Goal: Task Accomplishment & Management: Use online tool/utility

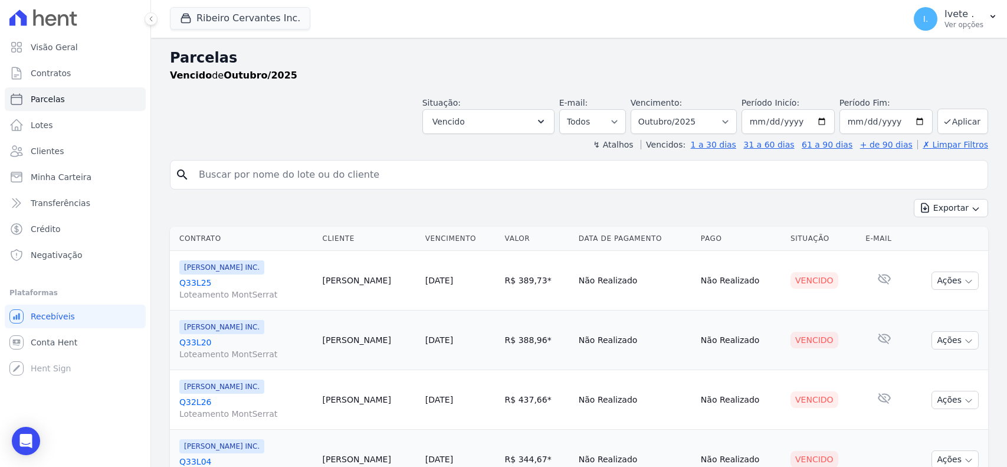
select select
click at [98, 192] on link "Transferências" at bounding box center [75, 203] width 141 height 24
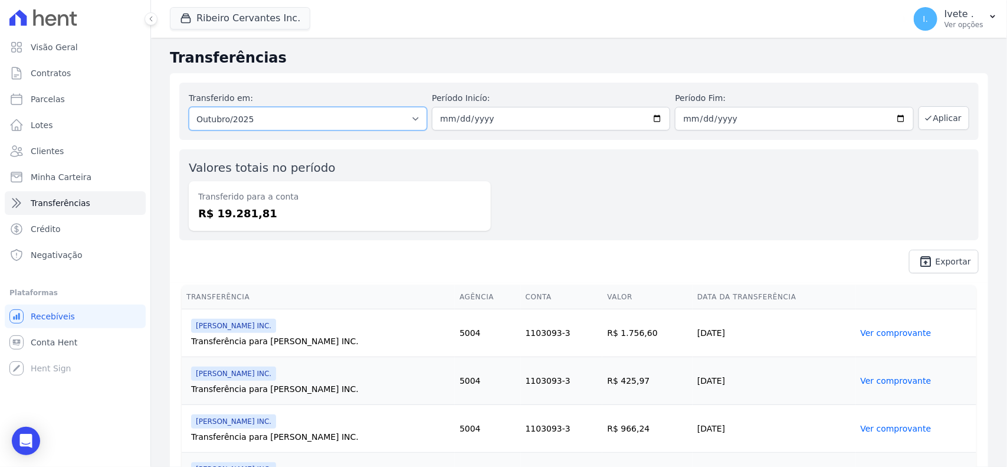
click at [296, 123] on select "Todos os meses Junho/2021 Julho/2021 Agosto/2021 Setembro/2021 Outubro/2021 Nov…" at bounding box center [308, 119] width 238 height 24
select select "09/2025"
click at [189, 107] on select "Todos os meses Junho/2021 Julho/2021 Agosto/2021 Setembro/2021 Outubro/2021 Nov…" at bounding box center [308, 119] width 238 height 24
click at [494, 186] on div "Valores totais no período Transferido para a conta R$ 19.281,81" at bounding box center [578, 194] width 799 height 91
click at [456, 119] on input "date" at bounding box center [551, 119] width 238 height 24
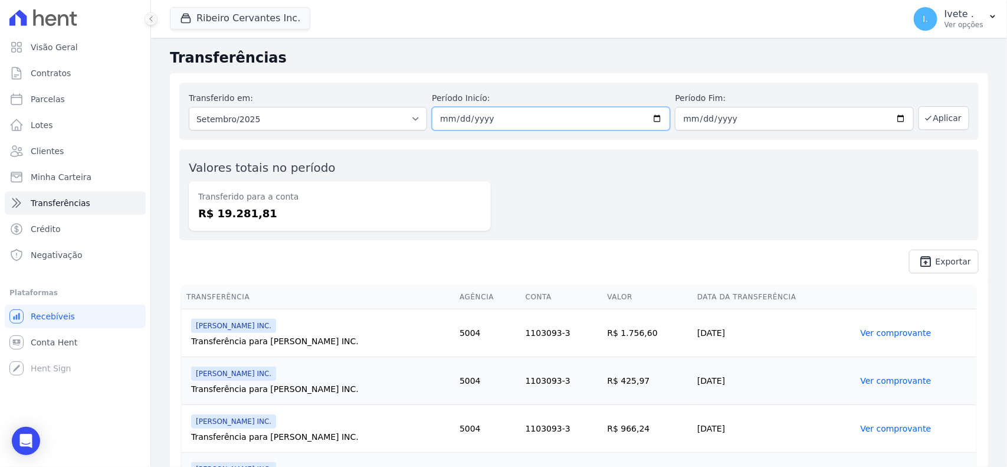
click at [437, 113] on input "date" at bounding box center [551, 119] width 238 height 24
click at [452, 113] on input "date" at bounding box center [551, 119] width 238 height 24
type input "[DATE]"
click at [694, 208] on div "Valores totais no período Transferido para a conta R$ 19.281,81" at bounding box center [578, 194] width 799 height 91
click at [681, 124] on input "date" at bounding box center [794, 119] width 238 height 24
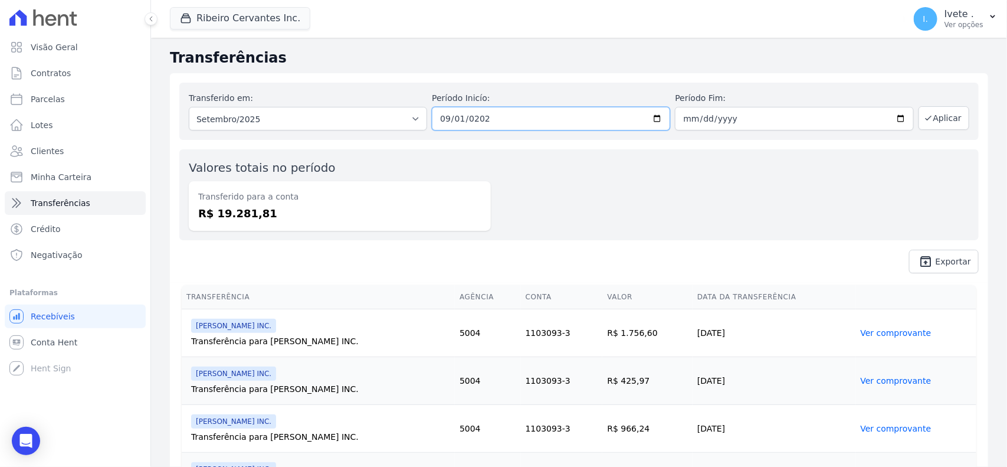
drag, startPoint x: 635, startPoint y: 128, endPoint x: 690, endPoint y: 127, distance: 55.5
click at [639, 128] on input "[DATE]" at bounding box center [551, 119] width 238 height 24
click at [683, 117] on input "date" at bounding box center [794, 119] width 238 height 24
type input "[DATE]"
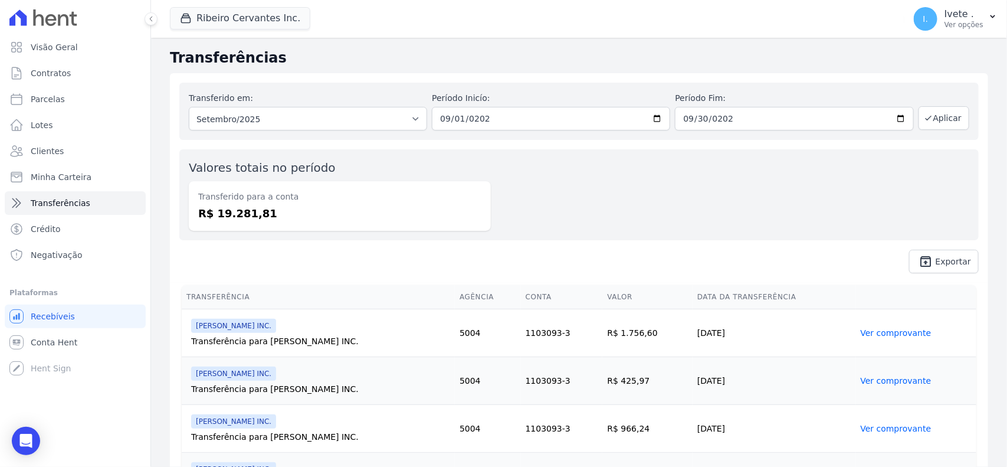
click at [705, 152] on div "Valores totais no período Transferido para a conta R$ 19.281,81" at bounding box center [578, 194] width 799 height 91
click at [947, 122] on button "Aplicar" at bounding box center [943, 118] width 51 height 24
click at [387, 122] on select "Todos os meses Junho/2021 Julho/2021 Agosto/2021 Setembro/2021 Outubro/2021 Nov…" at bounding box center [308, 119] width 238 height 24
select select "09/2022"
click at [189, 107] on select "Todos os meses Junho/2021 Julho/2021 Agosto/2021 Setembro/2021 Outubro/2021 Nov…" at bounding box center [308, 119] width 238 height 24
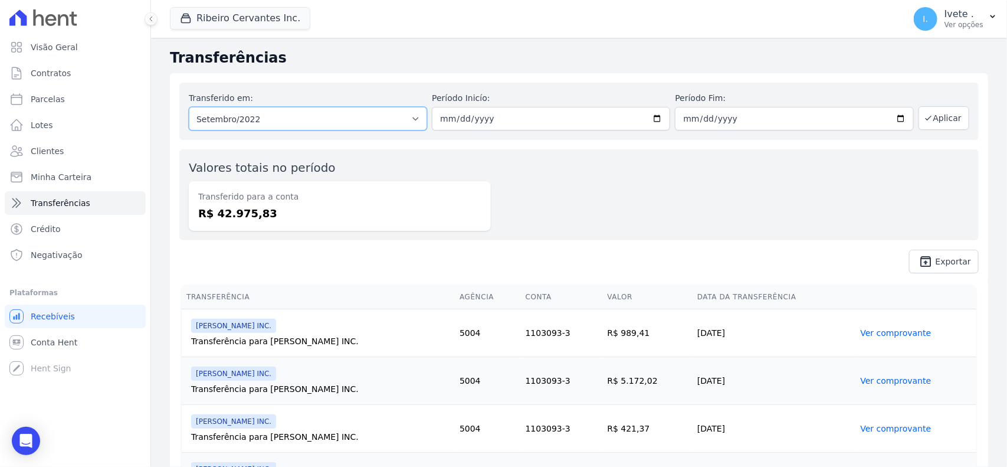
click at [220, 120] on select "Todos os meses Junho/2021 Julho/2021 Agosto/2021 Setembro/2021 Outubro/2021 Nov…" at bounding box center [308, 119] width 238 height 24
select select "09/2025"
click at [189, 107] on select "Todos os meses Junho/2021 Julho/2021 Agosto/2021 Setembro/2021 Outubro/2021 Nov…" at bounding box center [308, 119] width 238 height 24
click at [482, 214] on div "Transferido para a conta R$ 42.975,83" at bounding box center [340, 206] width 302 height 50
click at [534, 193] on div "Valores totais no período Transferido para a conta R$ 42.975,83" at bounding box center [578, 194] width 799 height 91
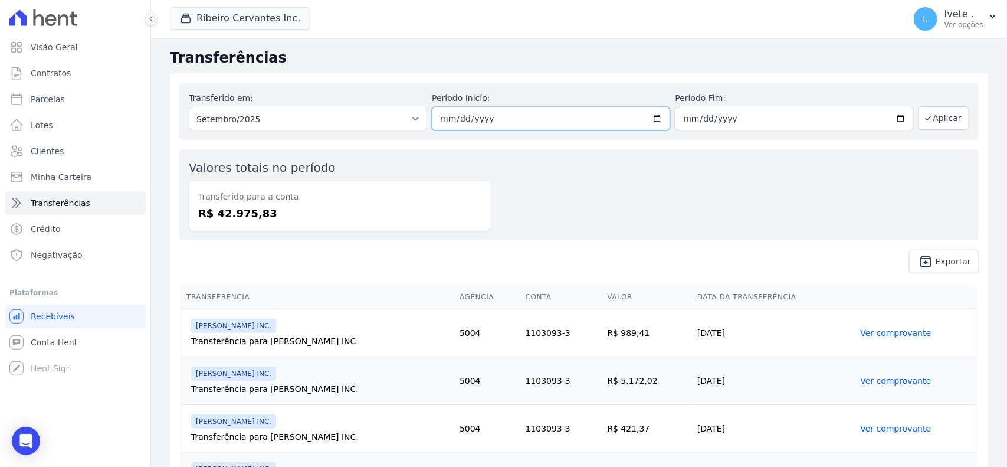
click at [652, 117] on input "date" at bounding box center [551, 119] width 238 height 24
type input "[DATE]"
click at [891, 117] on input "date" at bounding box center [794, 119] width 238 height 24
type input "[DATE]"
click at [930, 114] on button "Aplicar" at bounding box center [943, 118] width 51 height 24
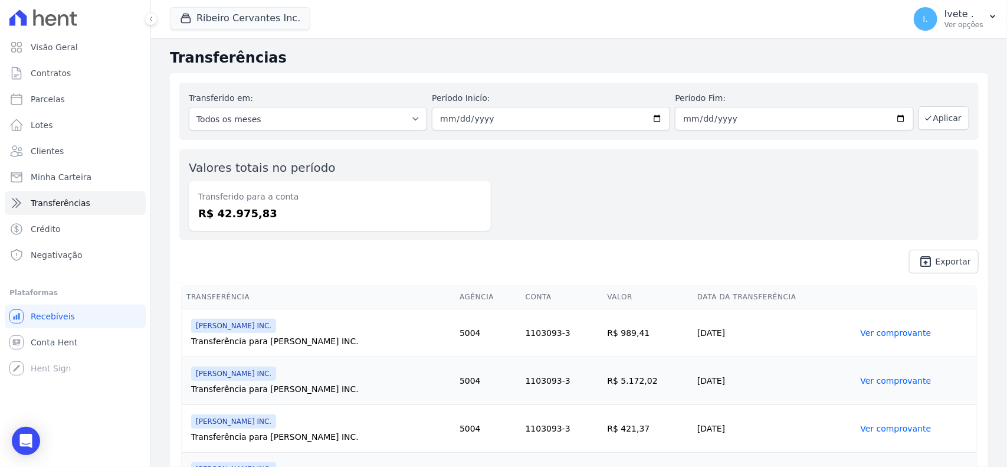
click at [455, 208] on dd "R$ 42.975,83" at bounding box center [339, 213] width 283 height 16
click at [255, 212] on dd "R$ 42.975,83" at bounding box center [339, 213] width 283 height 16
click at [376, 121] on select "Todos os meses Junho/2021 Julho/2021 Agosto/2021 Setembro/2021 Outubro/2021 Nov…" at bounding box center [308, 119] width 238 height 24
select select "09/2025"
click at [189, 107] on select "Todos os meses Junho/2021 Julho/2021 Agosto/2021 Setembro/2021 Outubro/2021 Nov…" at bounding box center [308, 119] width 238 height 24
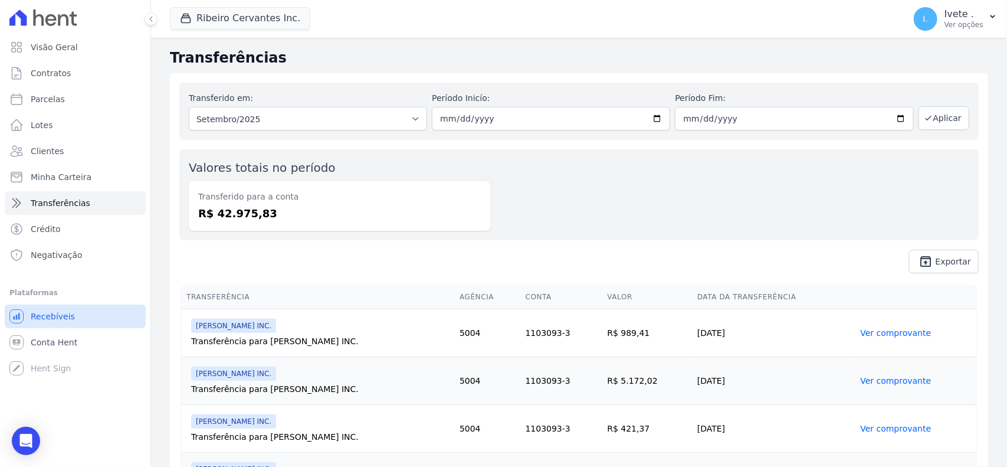
click at [116, 317] on link "Recebíveis" at bounding box center [75, 316] width 141 height 24
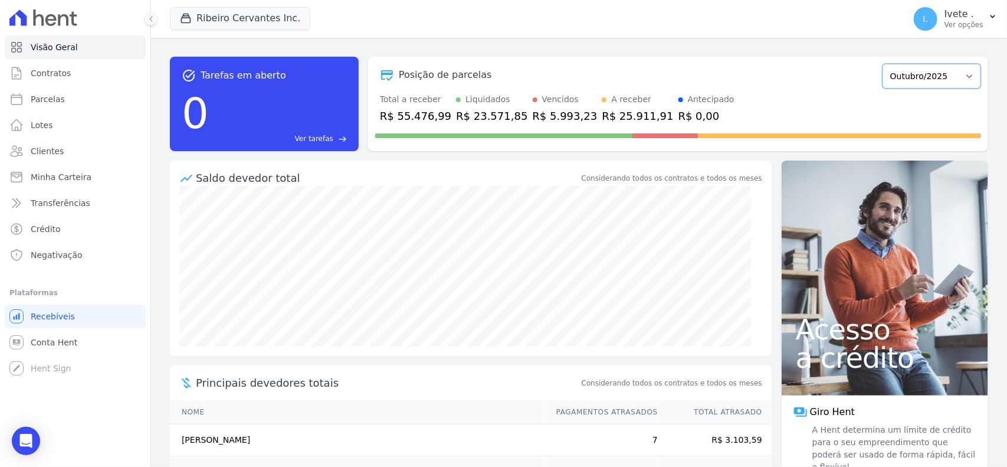
click at [931, 75] on select "Maio/2021 Junho/2021 Julho/2021 Agosto/2021 Setembro/2021 Outubro/2021 Novembro…" at bounding box center [931, 76] width 99 height 25
click at [67, 204] on span "Transferências" at bounding box center [61, 203] width 60 height 12
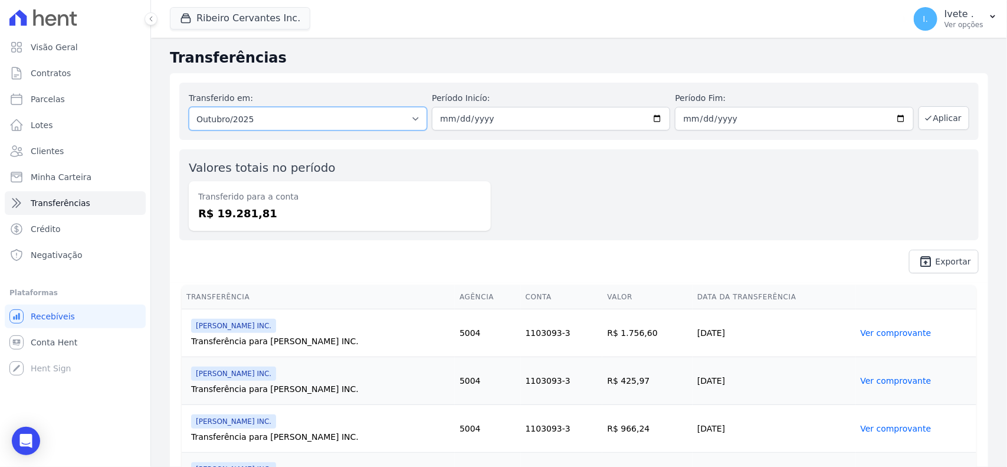
click at [367, 120] on select "Todos os meses Junho/2021 Julho/2021 Agosto/2021 Setembro/2021 Outubro/2021 Nov…" at bounding box center [308, 119] width 238 height 24
select select "09/2025"
click at [189, 107] on select "Todos os meses Junho/2021 Julho/2021 Agosto/2021 Setembro/2021 Outubro/2021 Nov…" at bounding box center [308, 119] width 238 height 24
click at [654, 118] on input "date" at bounding box center [551, 119] width 238 height 24
click at [651, 124] on input "2025-10-01" at bounding box center [551, 119] width 238 height 24
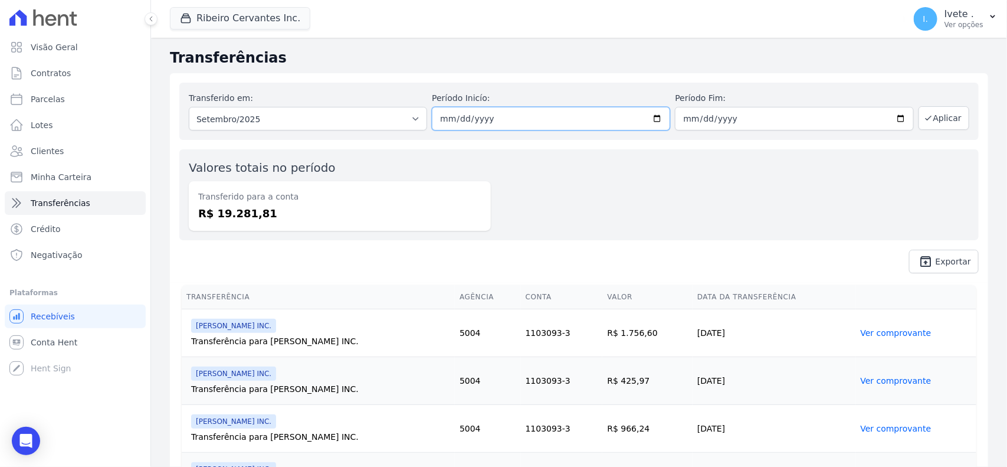
click at [650, 115] on input "2025-10-01" at bounding box center [551, 119] width 238 height 24
type input "[DATE]"
click at [600, 206] on div "Valores totais no período Transferido para a conta R$ 19.281,81" at bounding box center [578, 194] width 799 height 91
click at [891, 117] on input "date" at bounding box center [794, 119] width 238 height 24
type input "[DATE]"
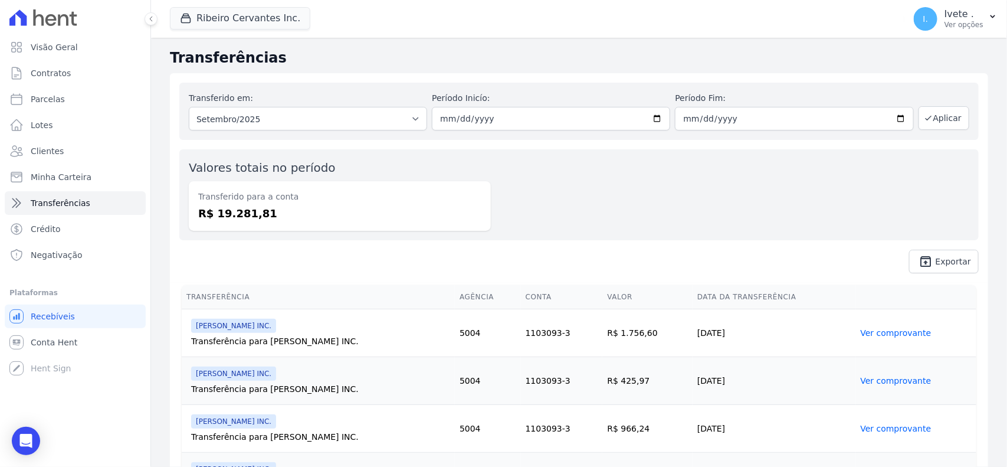
click at [715, 179] on div "Valores totais no período Transferido para a conta R$ 19.281,81" at bounding box center [578, 194] width 799 height 91
click at [918, 110] on button "Aplicar" at bounding box center [943, 118] width 51 height 24
click at [398, 307] on th "Transferência" at bounding box center [318, 297] width 273 height 24
click at [945, 265] on span "Exportar" at bounding box center [953, 261] width 35 height 7
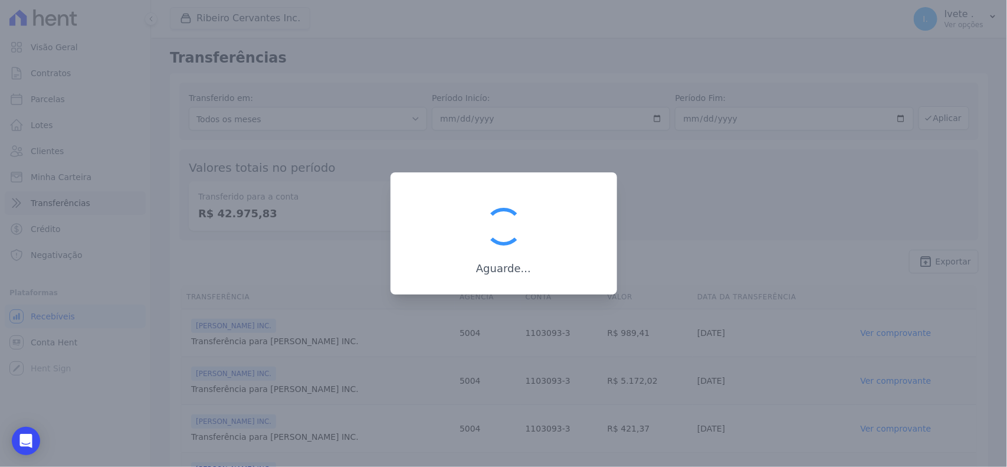
click at [823, 251] on div at bounding box center [503, 233] width 1007 height 467
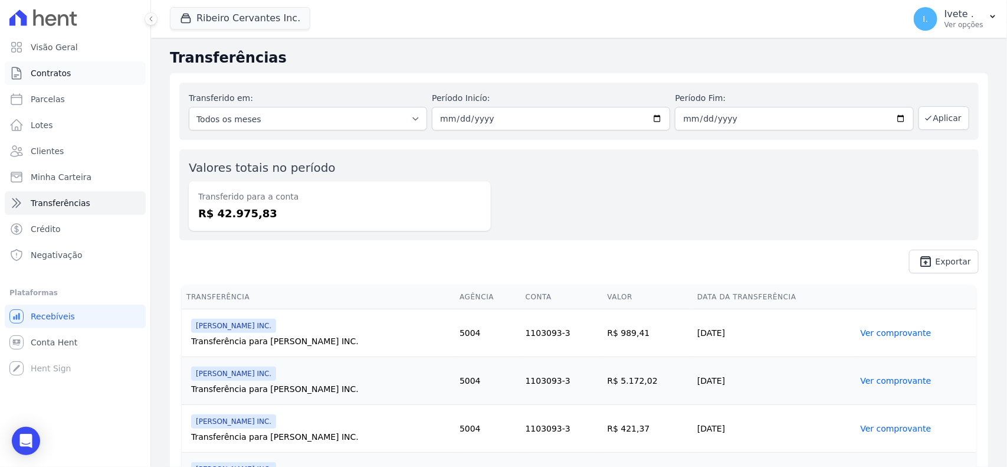
click at [84, 63] on link "Contratos" at bounding box center [75, 73] width 141 height 24
